Goal: Task Accomplishment & Management: Manage account settings

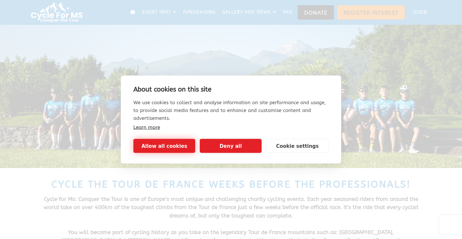
click at [187, 141] on button "Allow all cookies" at bounding box center [164, 146] width 62 height 14
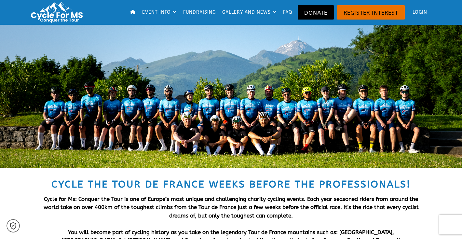
click at [429, 11] on link "Login" at bounding box center [417, 12] width 23 height 21
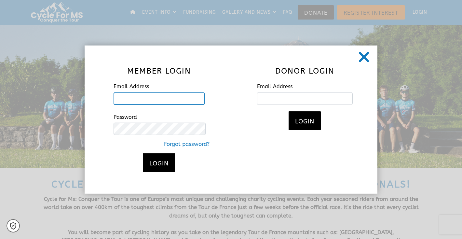
click at [183, 97] on input "Email Address" at bounding box center [159, 98] width 91 height 12
click at [181, 103] on input "Email Address" at bounding box center [159, 98] width 91 height 12
click at [176, 143] on link "Forgot password?" at bounding box center [159, 144] width 101 height 8
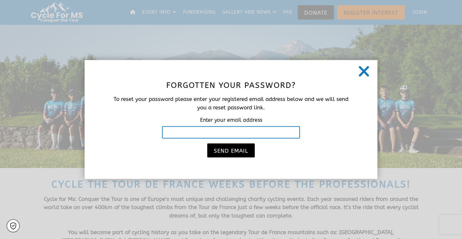
click at [237, 130] on input "text" at bounding box center [231, 132] width 138 height 12
type input "[EMAIL_ADDRESS][DOMAIN_NAME]"
click at [207, 143] on button "Send Email" at bounding box center [230, 150] width 47 height 14
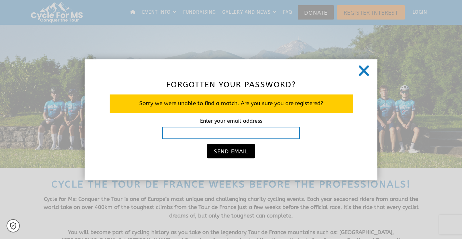
click at [251, 136] on input "text" at bounding box center [231, 133] width 138 height 12
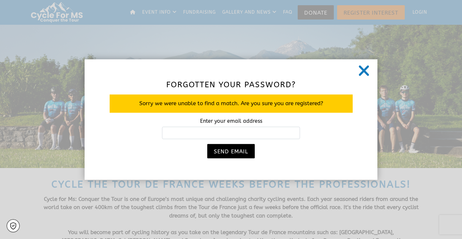
click at [359, 75] on icon at bounding box center [364, 70] width 12 height 16
